Goal: Answer question/provide support: Share knowledge or assist other users

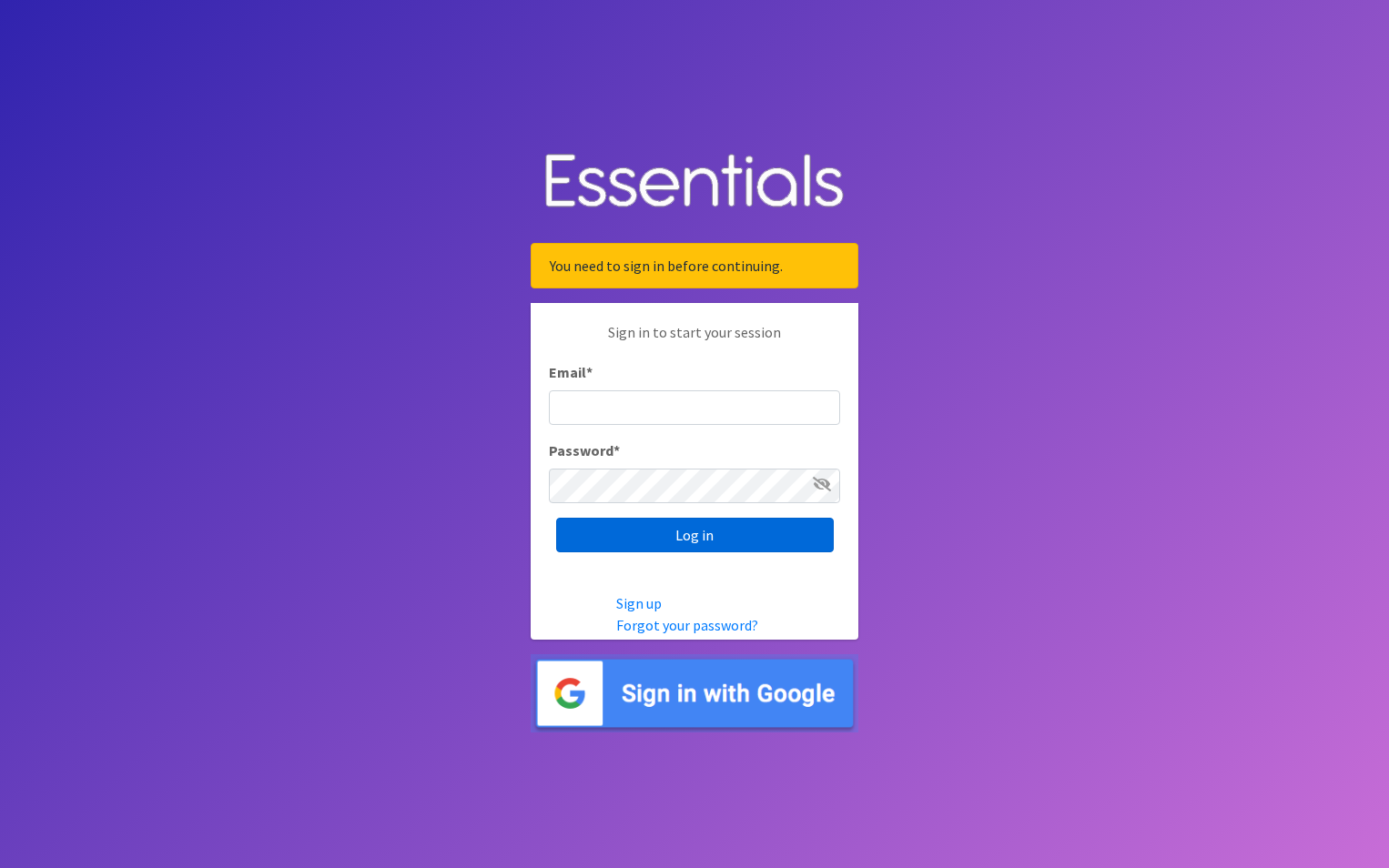
type input "maury.parrish@gmail.com"
click at [701, 541] on input "Log in" at bounding box center [694, 535] width 278 height 35
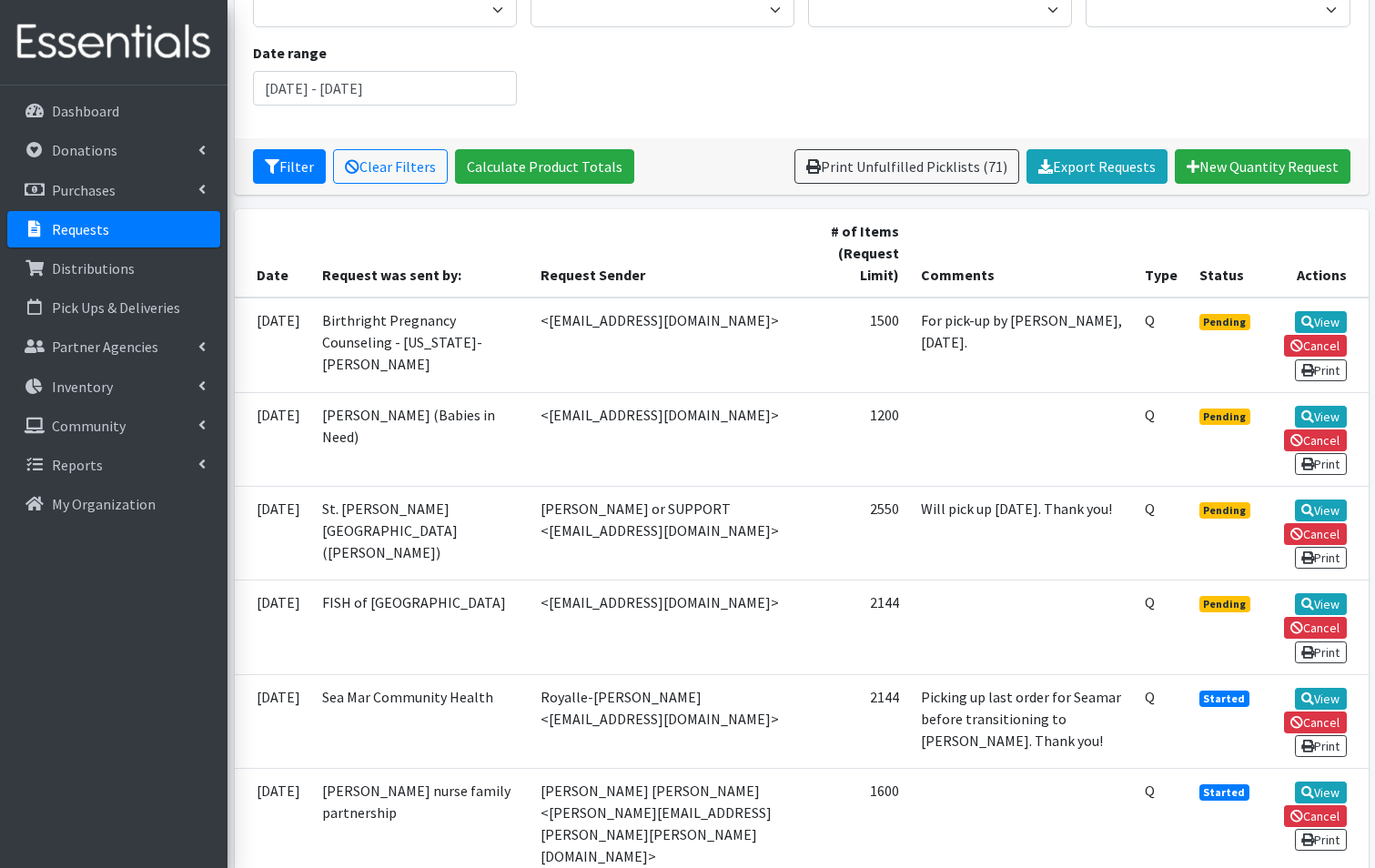
scroll to position [273, 0]
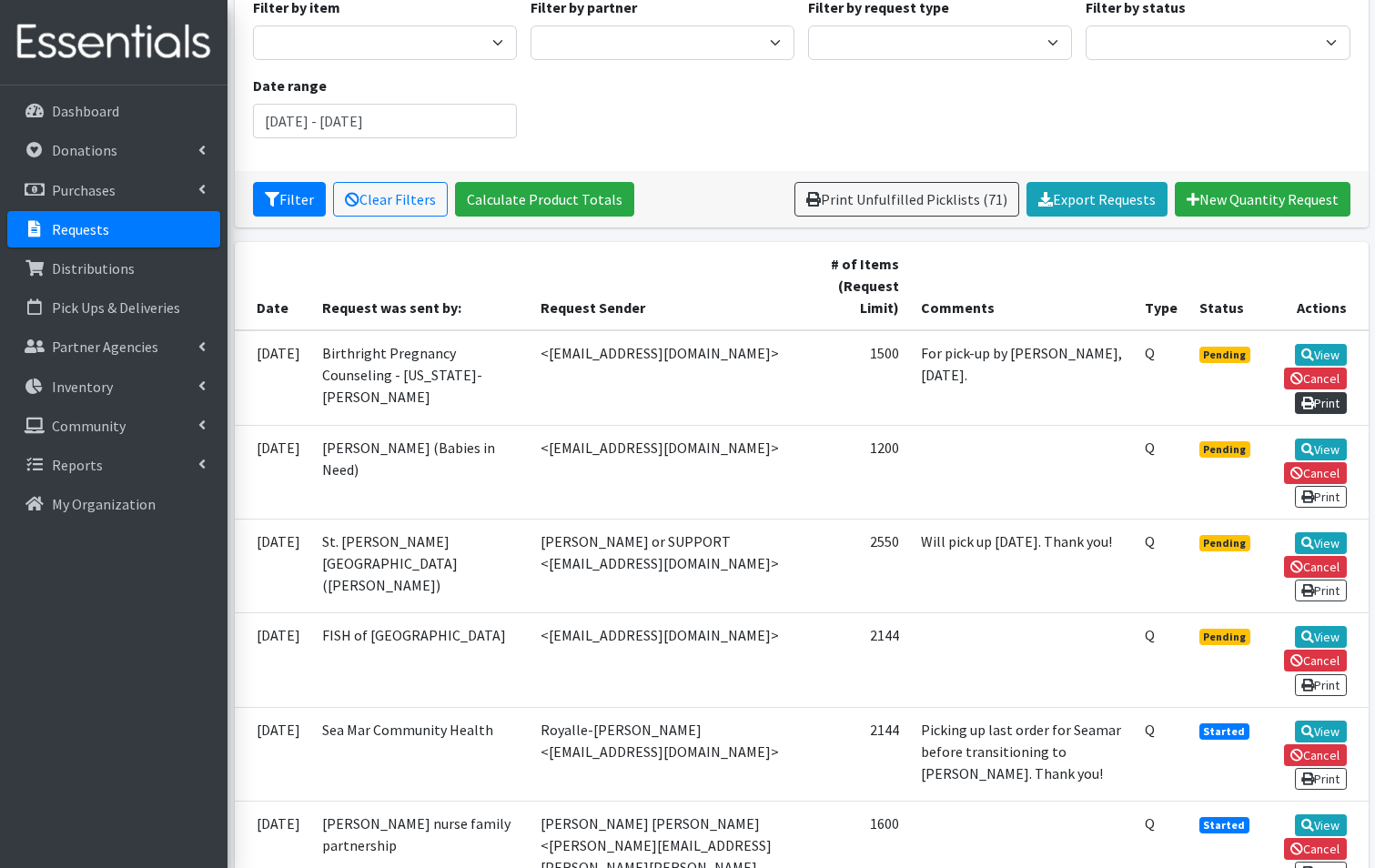
click at [1314, 393] on link "Print" at bounding box center [1320, 403] width 52 height 22
click at [1309, 344] on link "View" at bounding box center [1320, 354] width 52 height 22
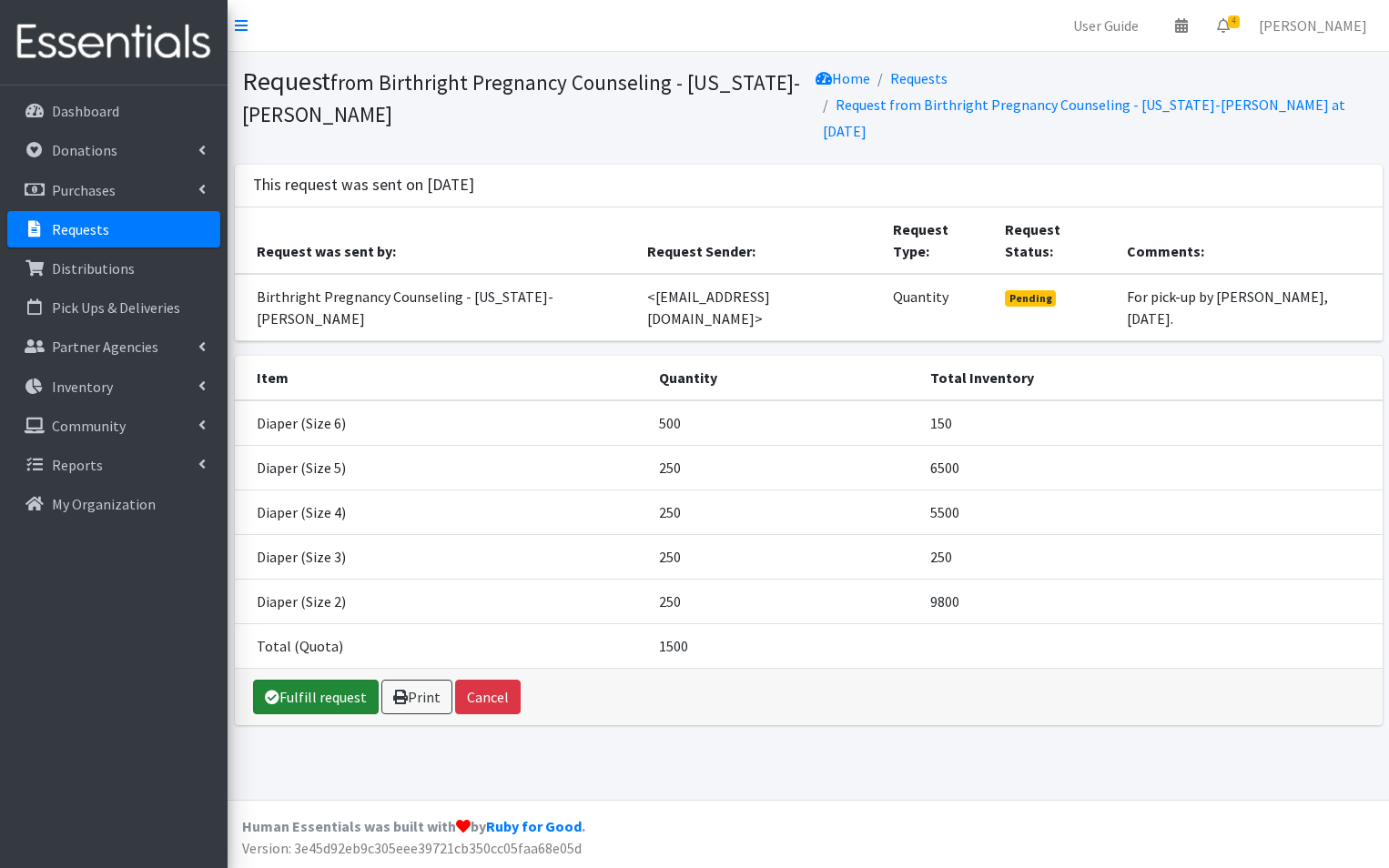
click at [289, 703] on link "Fulfill request" at bounding box center [315, 697] width 125 height 35
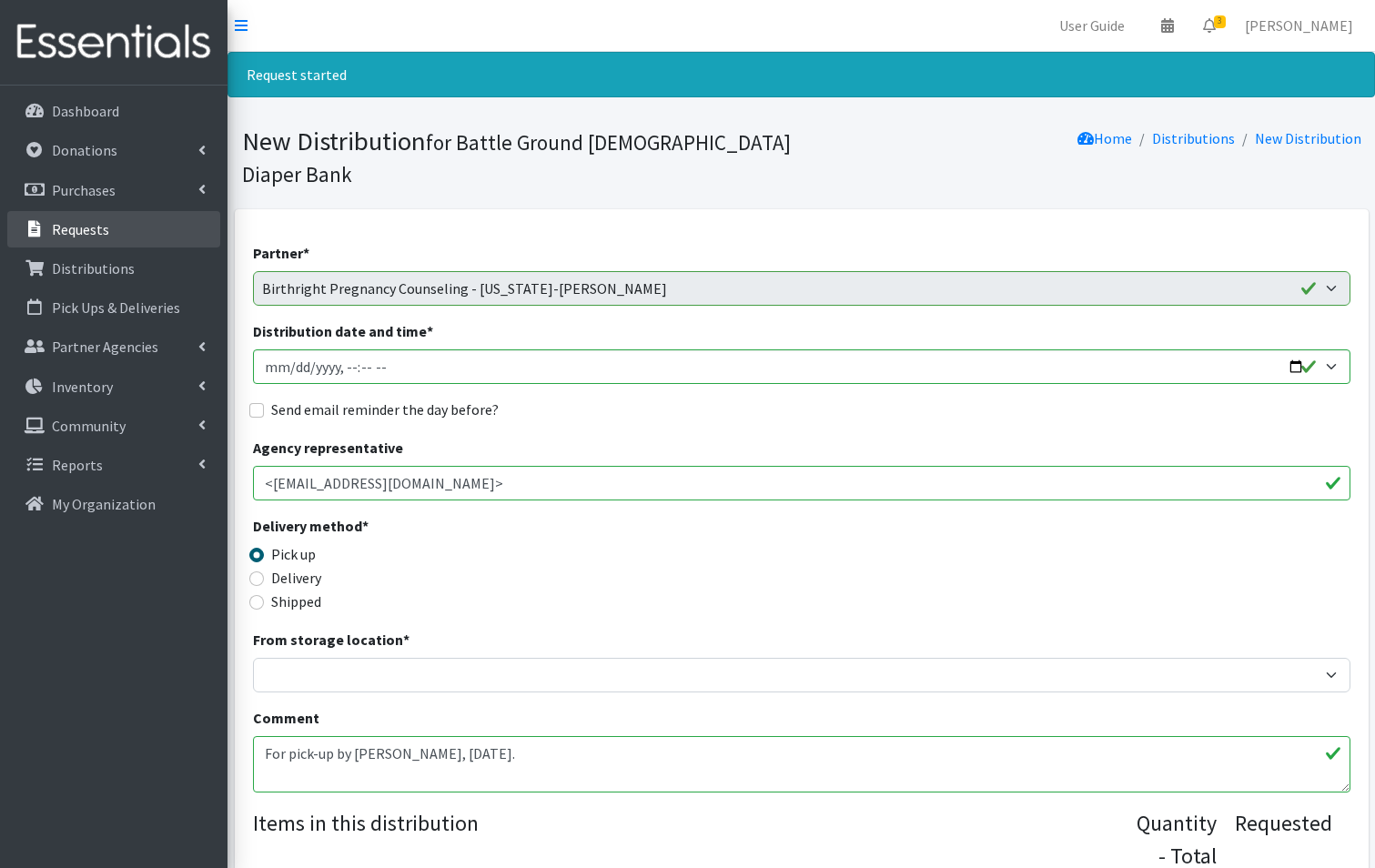
click at [121, 224] on link "Requests" at bounding box center [114, 229] width 213 height 37
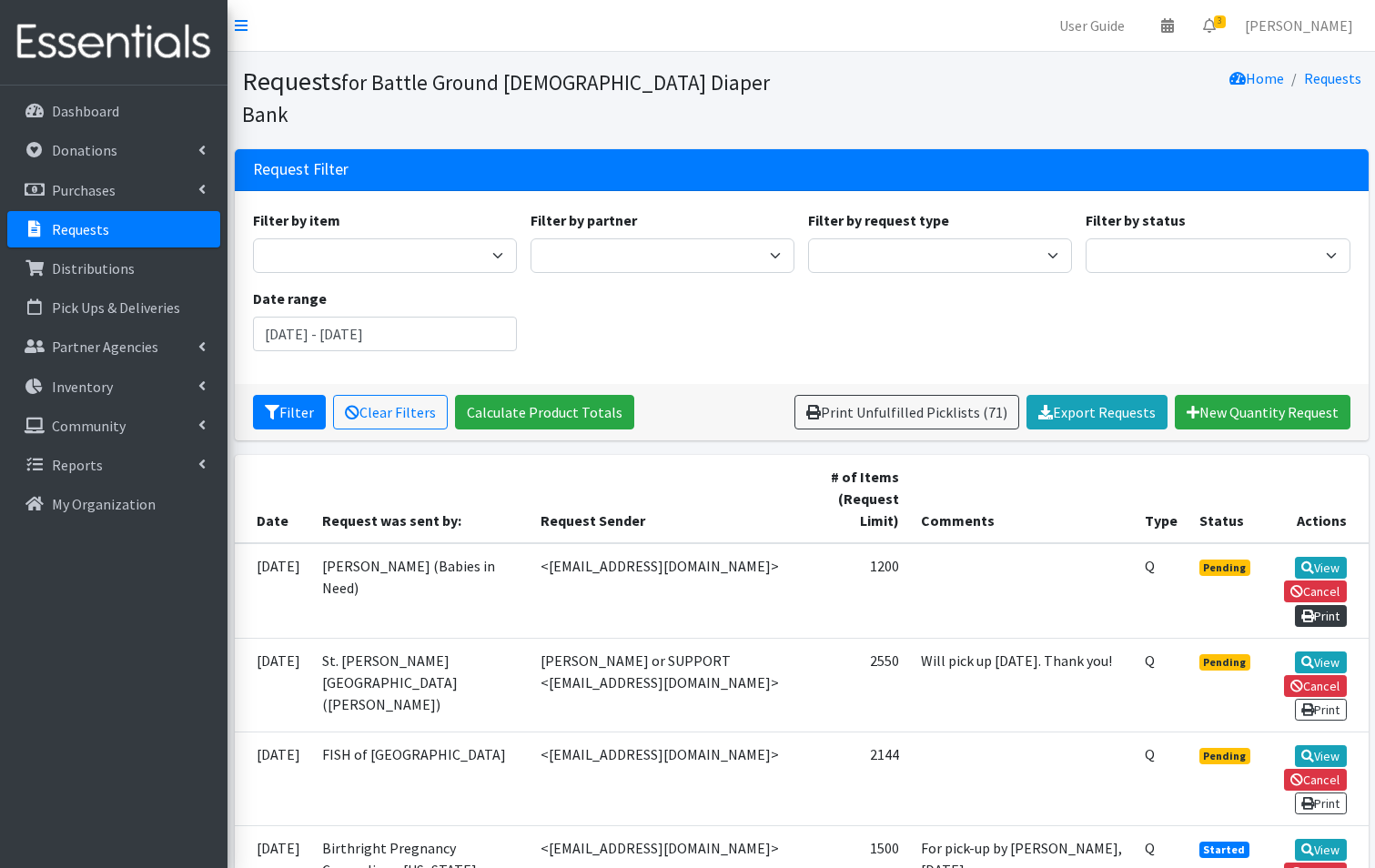
click at [1329, 605] on link "Print" at bounding box center [1320, 616] width 52 height 22
click at [1335, 556] on link "View" at bounding box center [1320, 567] width 52 height 22
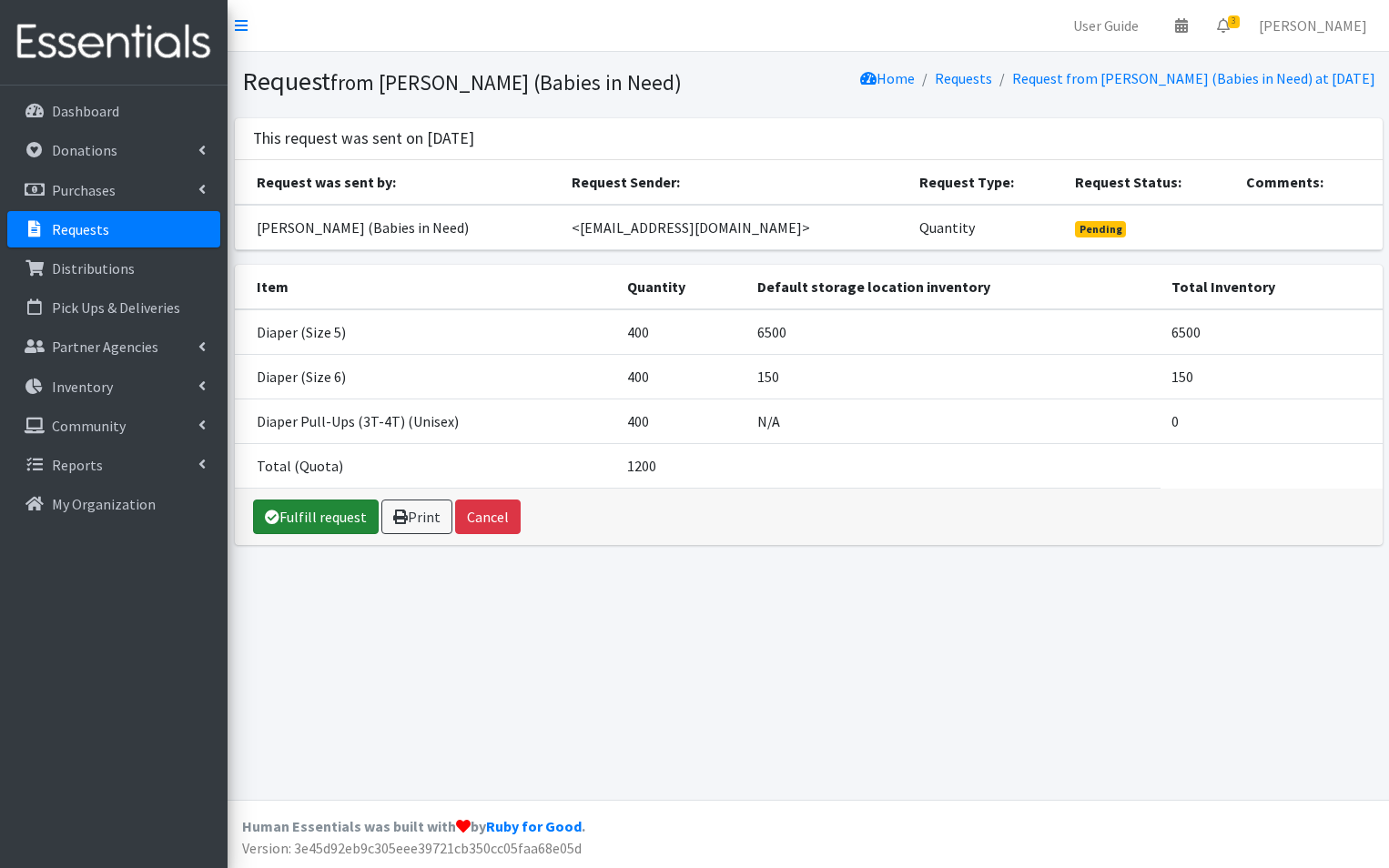
click at [324, 511] on link "Fulfill request" at bounding box center [315, 517] width 125 height 35
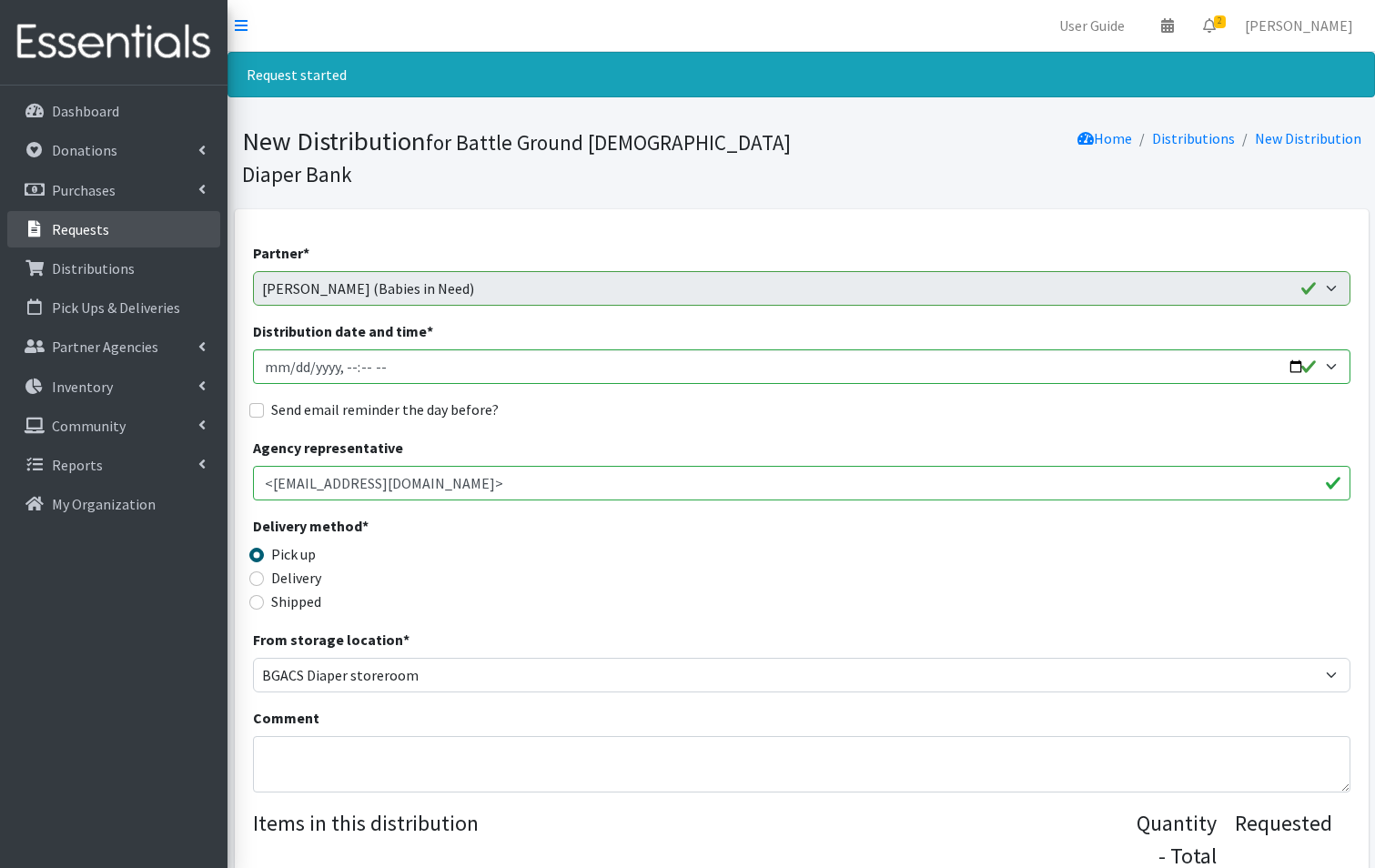
click at [149, 236] on link "Requests" at bounding box center [114, 229] width 213 height 37
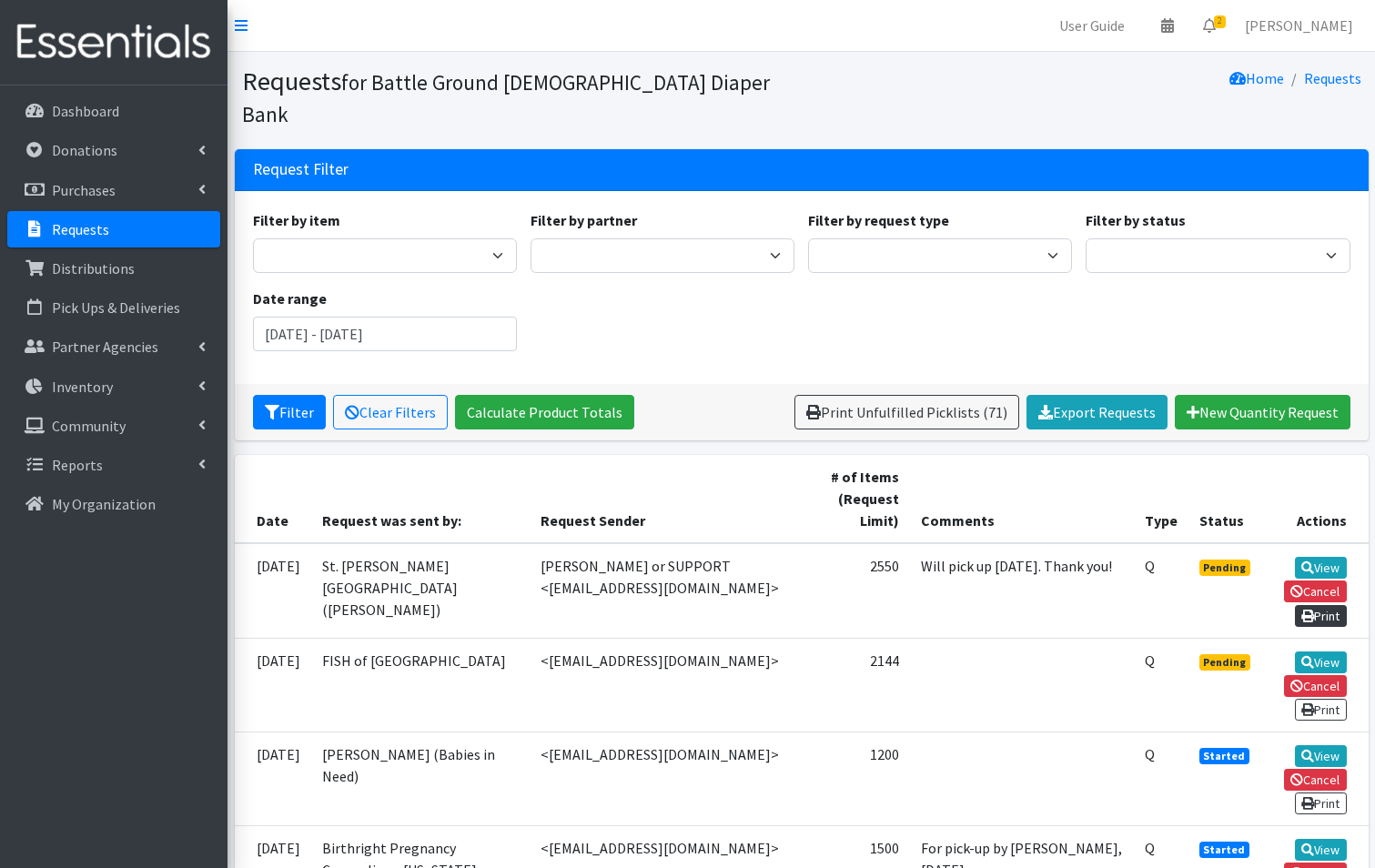
click at [1312, 605] on link "Print" at bounding box center [1320, 616] width 52 height 22
click at [1316, 556] on link "View" at bounding box center [1320, 567] width 52 height 22
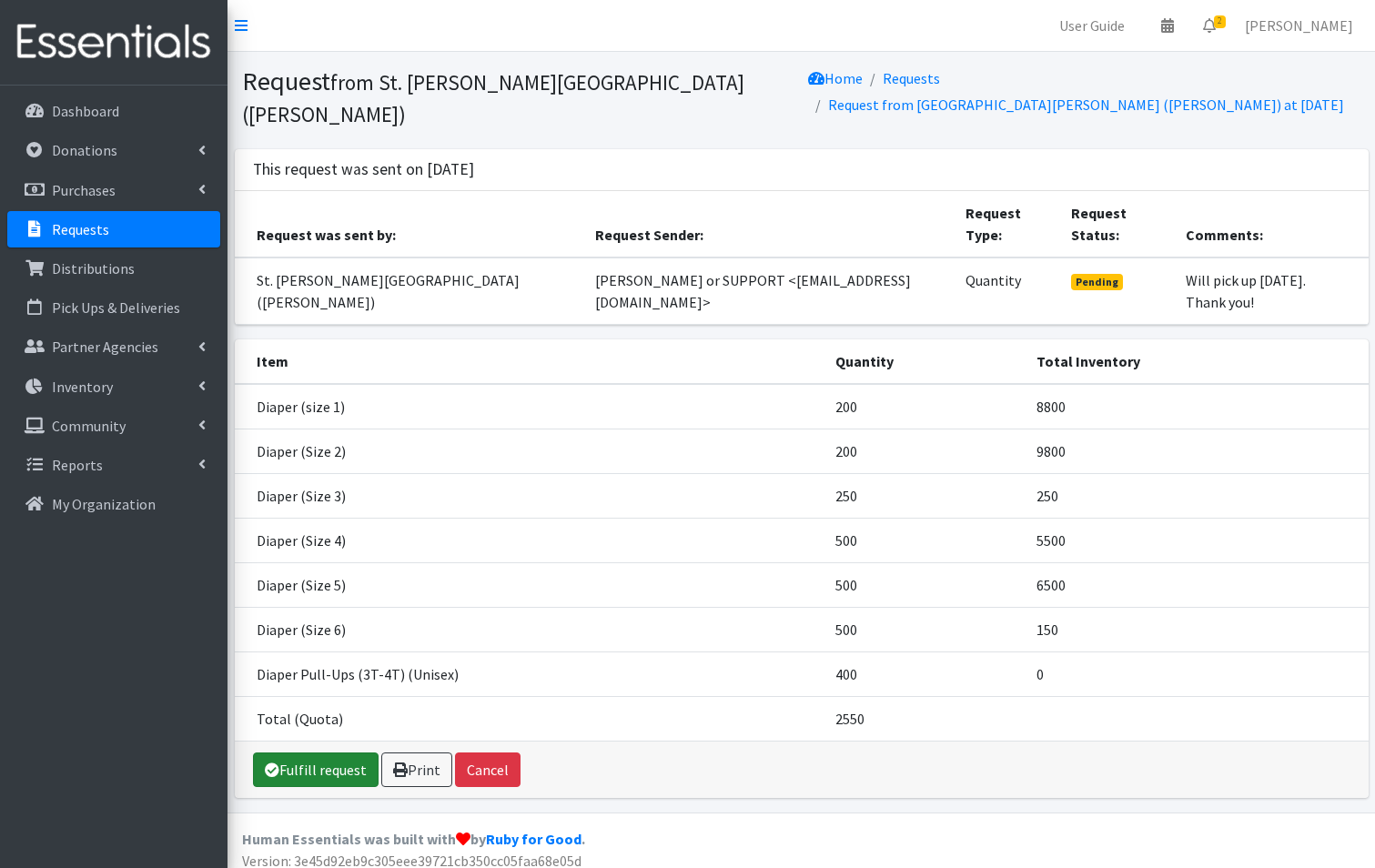
click at [320, 780] on link "Fulfill request" at bounding box center [315, 769] width 125 height 35
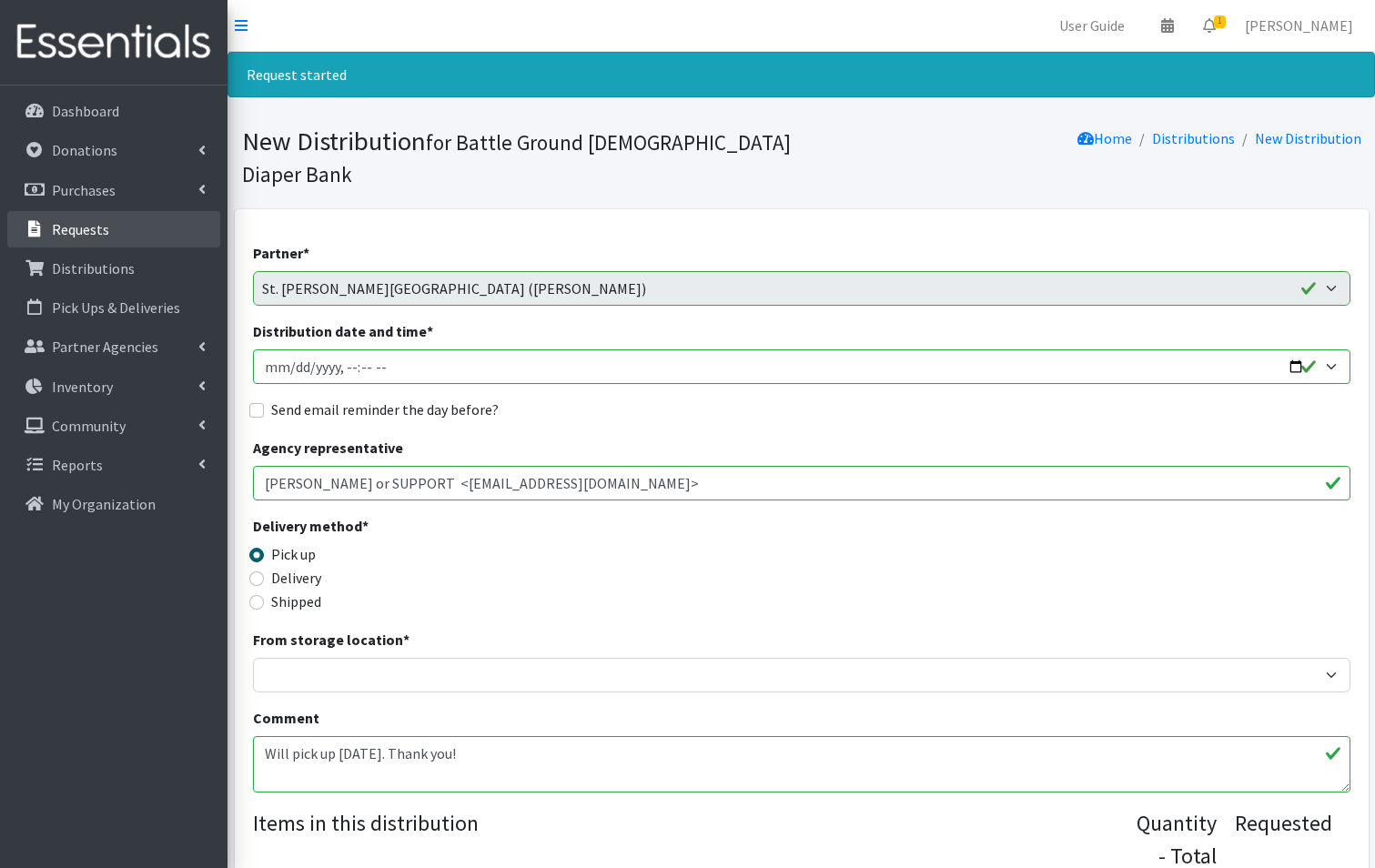
click at [52, 230] on p "Requests" at bounding box center [80, 229] width 57 height 18
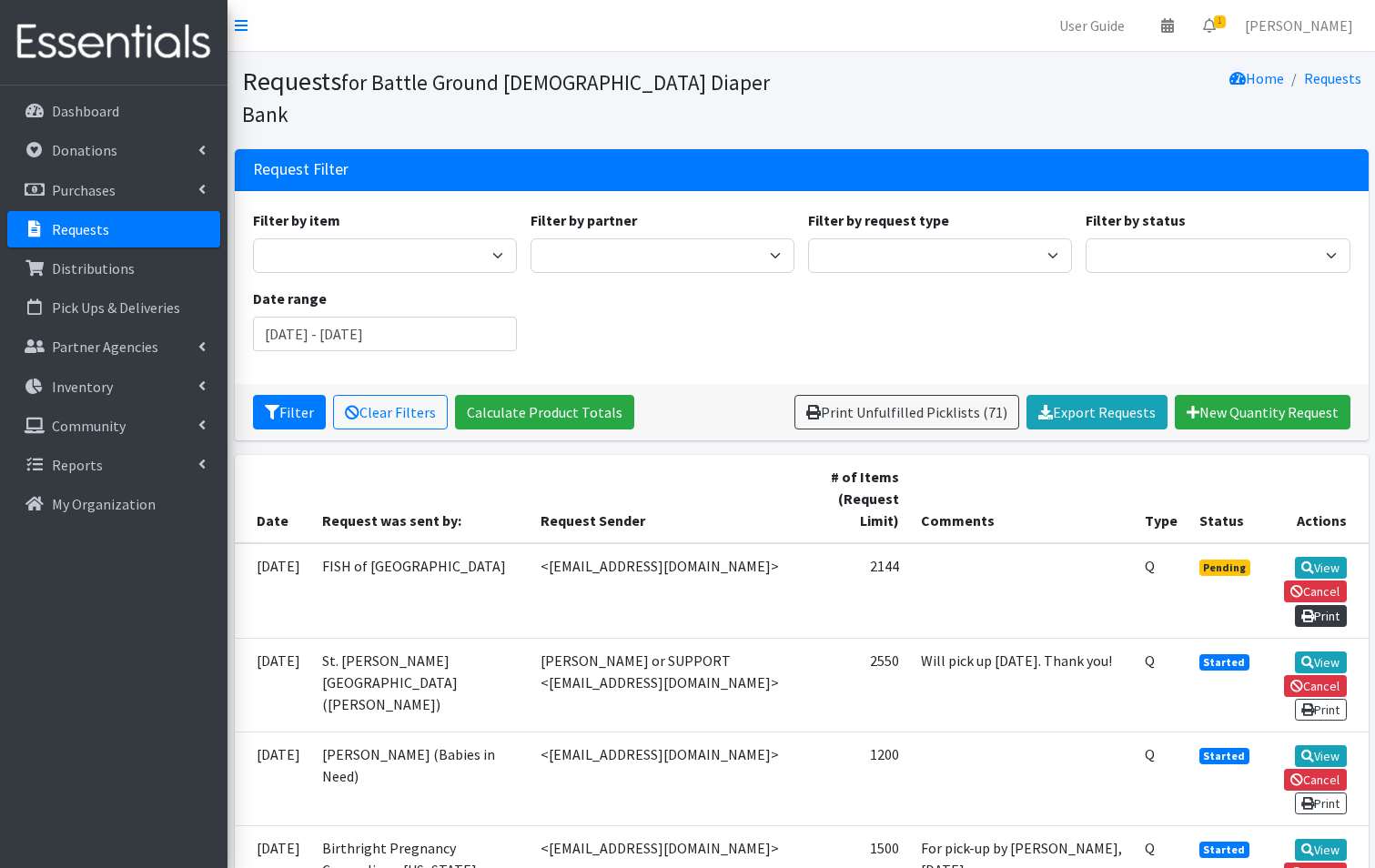
click at [1326, 605] on link "Print" at bounding box center [1320, 616] width 52 height 22
click at [1337, 556] on link "View" at bounding box center [1320, 567] width 52 height 22
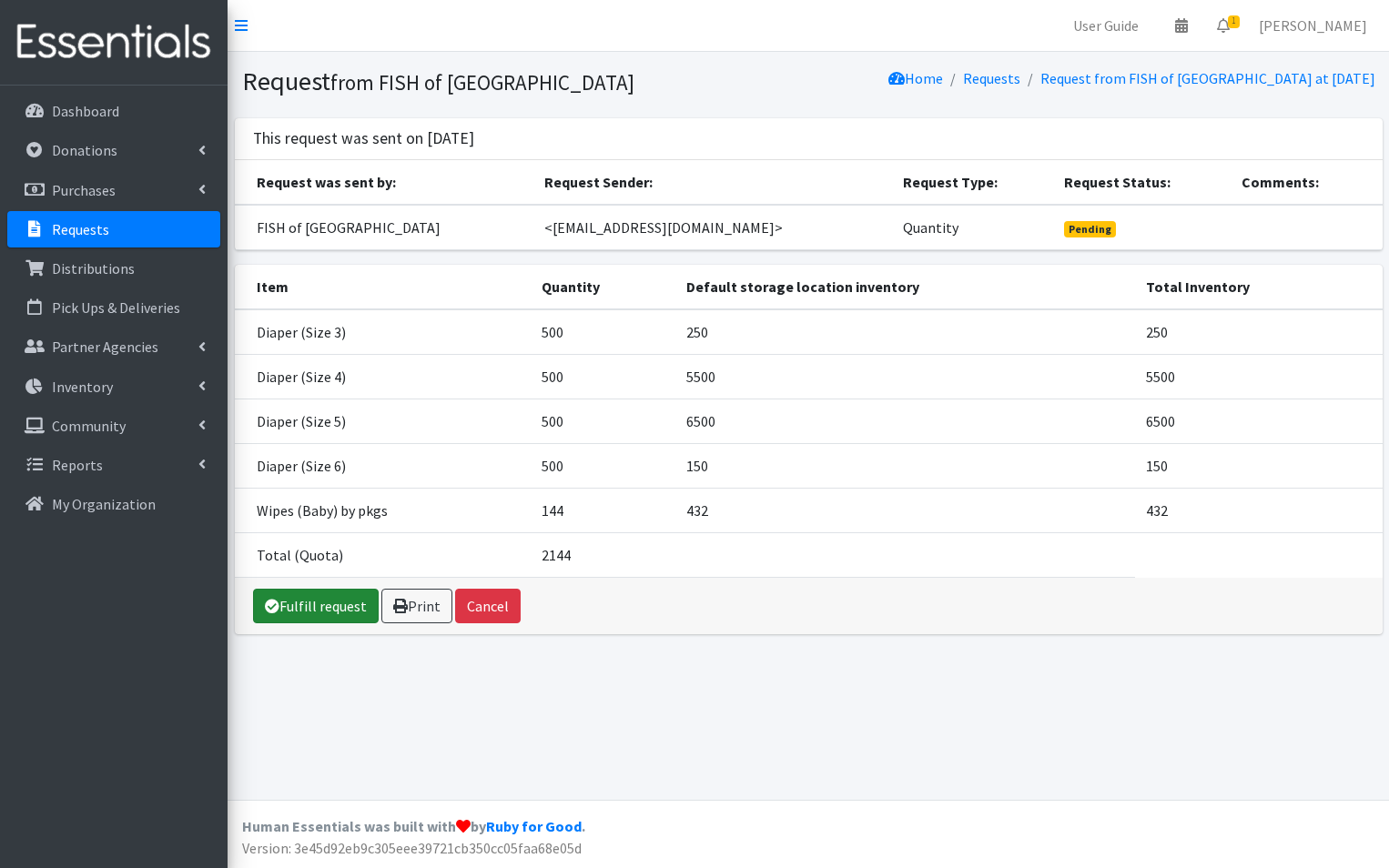
click at [312, 594] on link "Fulfill request" at bounding box center [315, 605] width 125 height 35
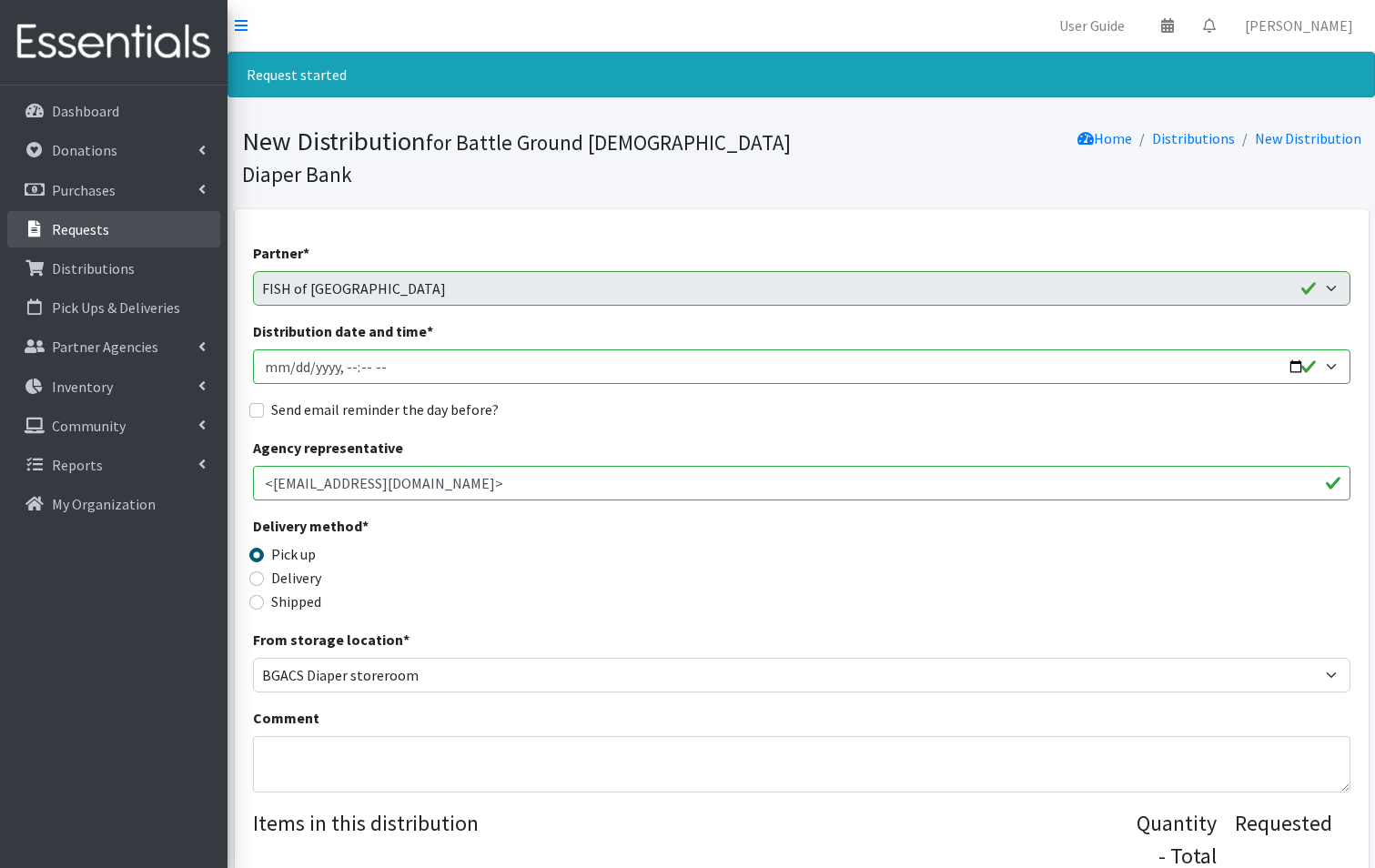
click at [94, 240] on link "Requests" at bounding box center [114, 229] width 213 height 37
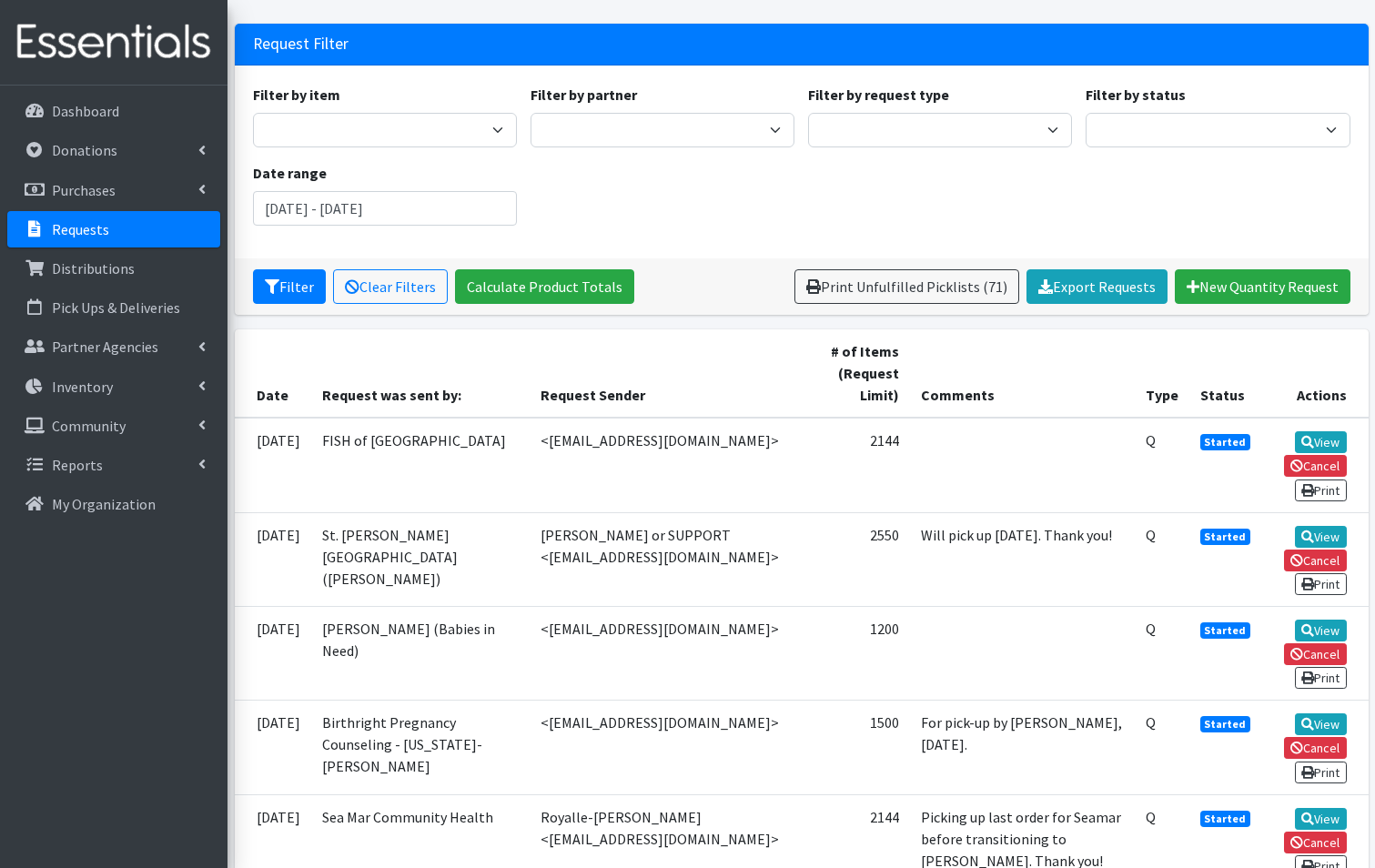
scroll to position [364, 0]
